Goal: Task Accomplishment & Management: Use online tool/utility

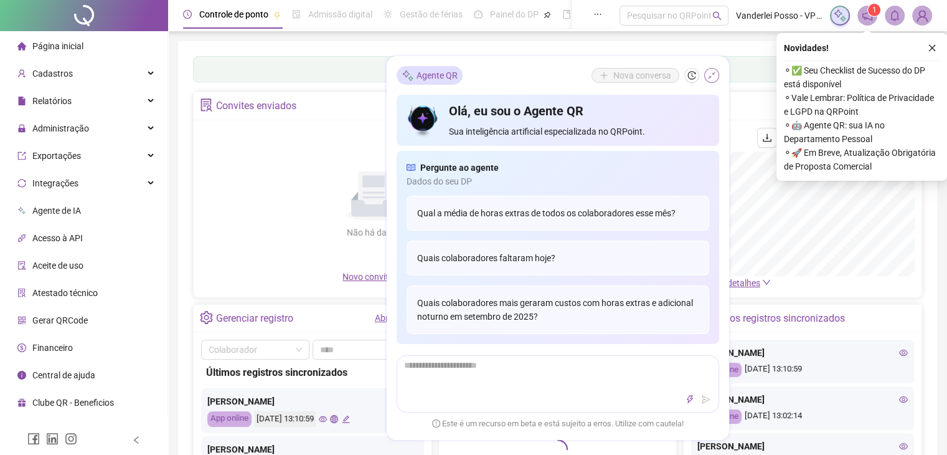
click at [711, 73] on icon "shrink" at bounding box center [711, 75] width 9 height 9
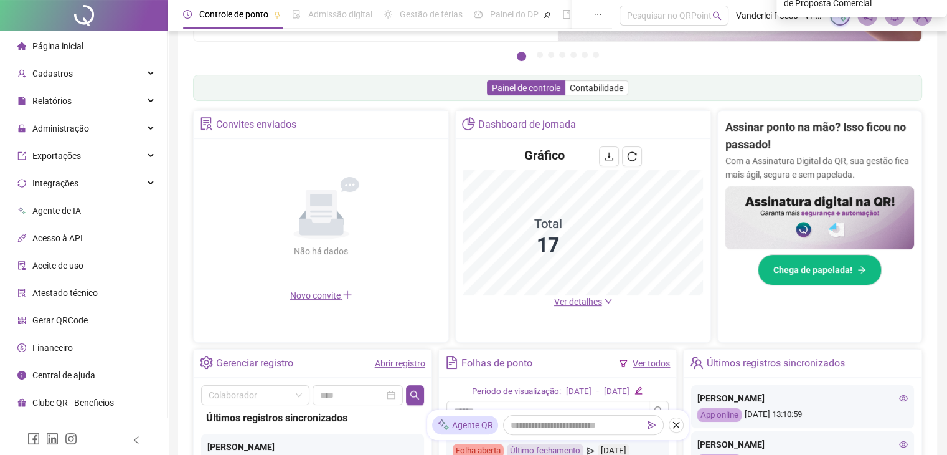
scroll to position [187, 0]
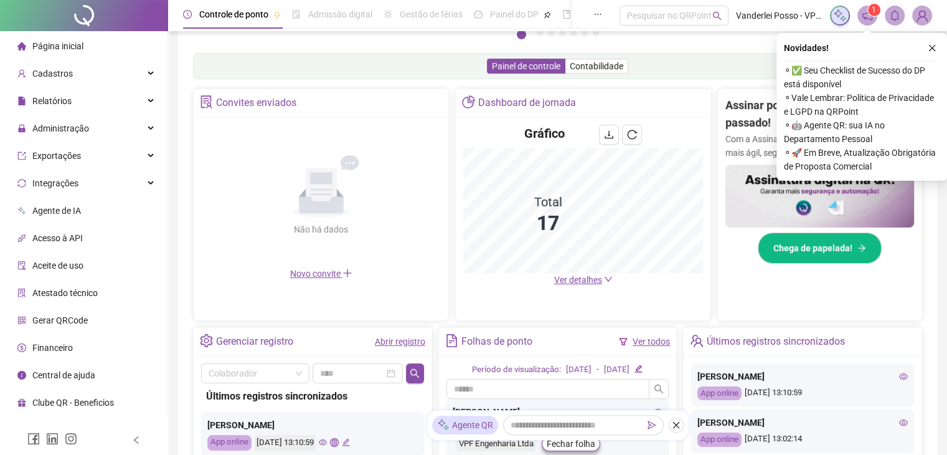
click at [578, 280] on span "Ver detalhes" at bounding box center [578, 280] width 48 height 10
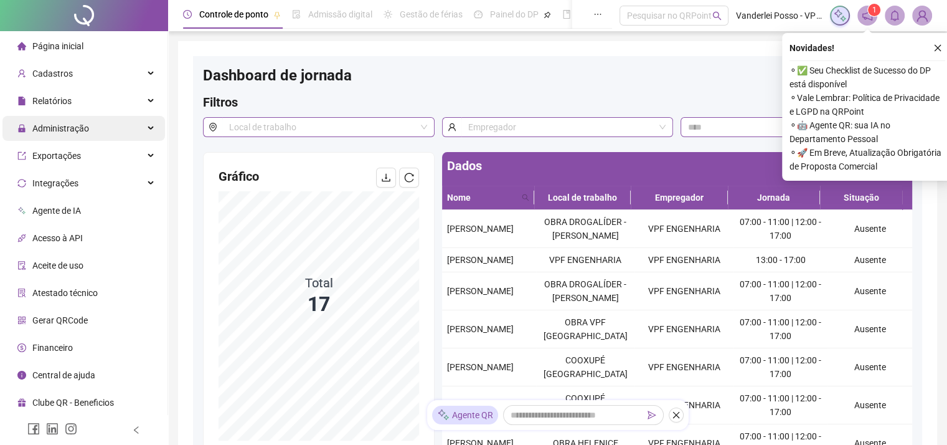
click at [115, 129] on div "Administração" at bounding box center [83, 128] width 163 height 25
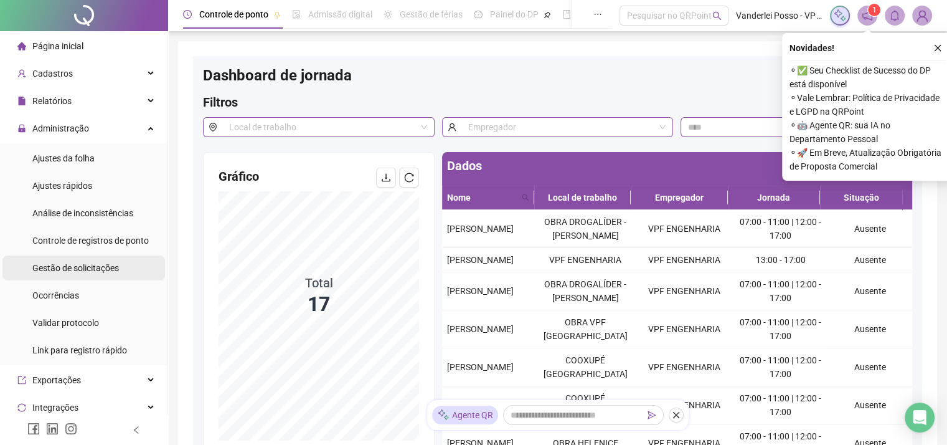
click at [113, 263] on span "Gestão de solicitações" at bounding box center [75, 268] width 87 height 10
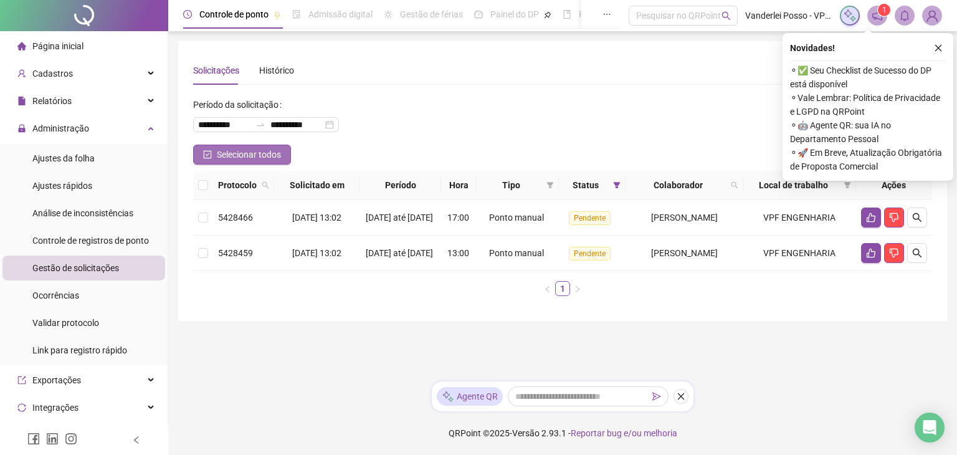
click at [254, 153] on span "Selecionar todos" at bounding box center [249, 155] width 64 height 14
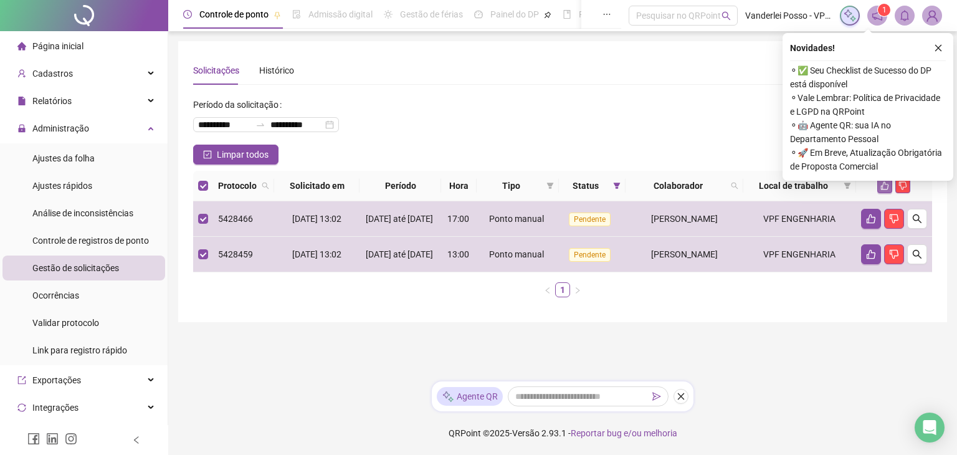
click at [880, 186] on icon "like" at bounding box center [884, 185] width 9 height 9
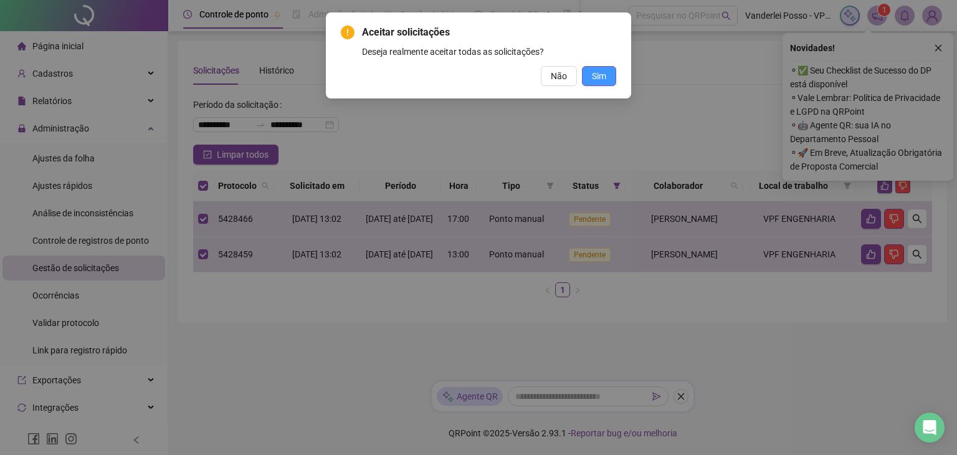
click at [595, 73] on span "Sim" at bounding box center [599, 76] width 14 height 14
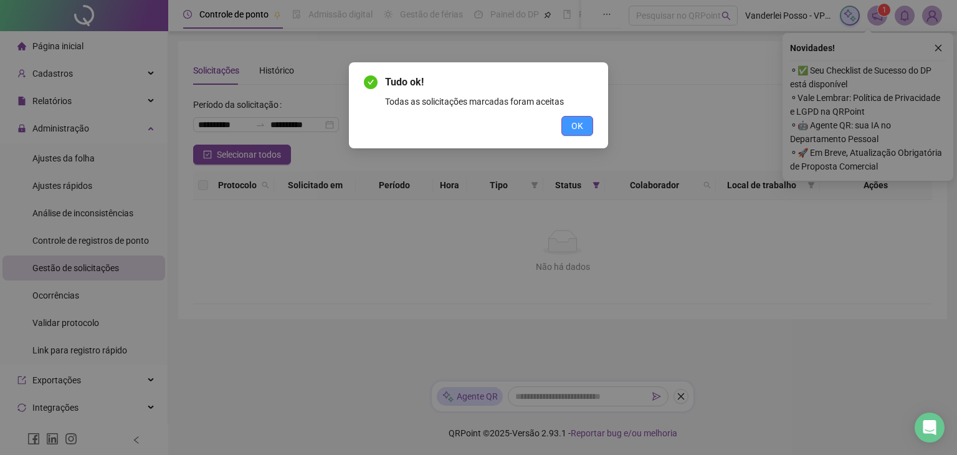
click at [565, 125] on button "OK" at bounding box center [577, 126] width 32 height 20
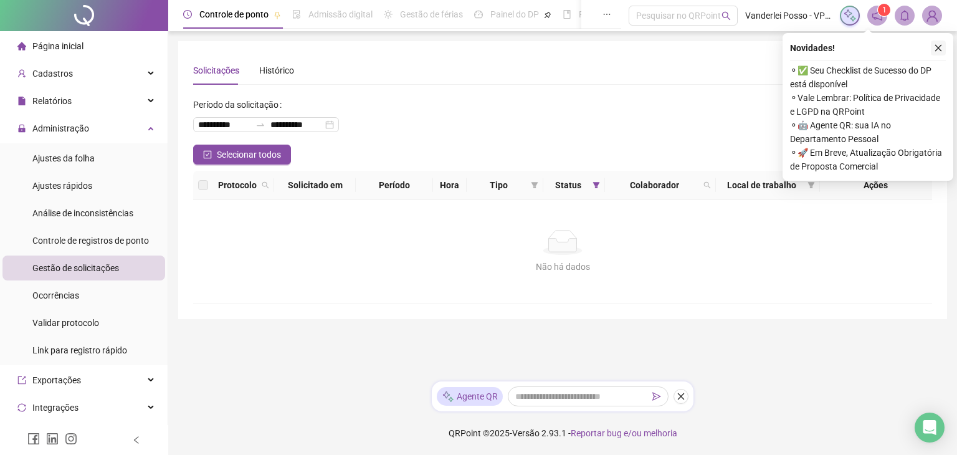
click at [934, 52] on icon "close" at bounding box center [937, 48] width 9 height 9
